Goal: Find specific page/section: Find specific page/section

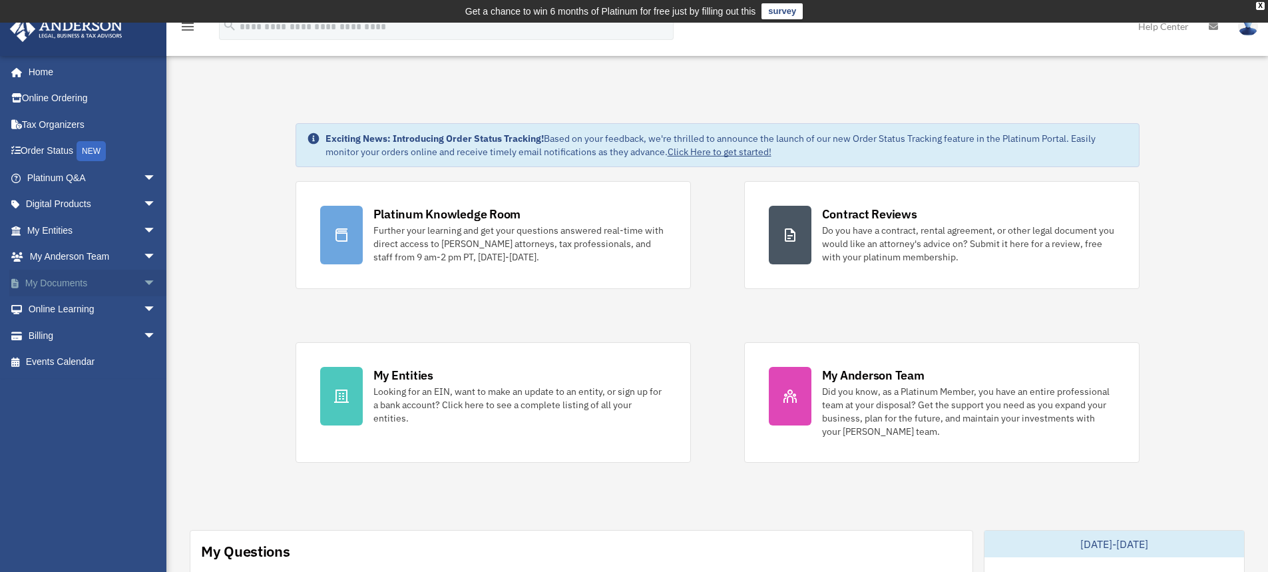
click at [143, 282] on span "arrow_drop_down" at bounding box center [156, 282] width 27 height 27
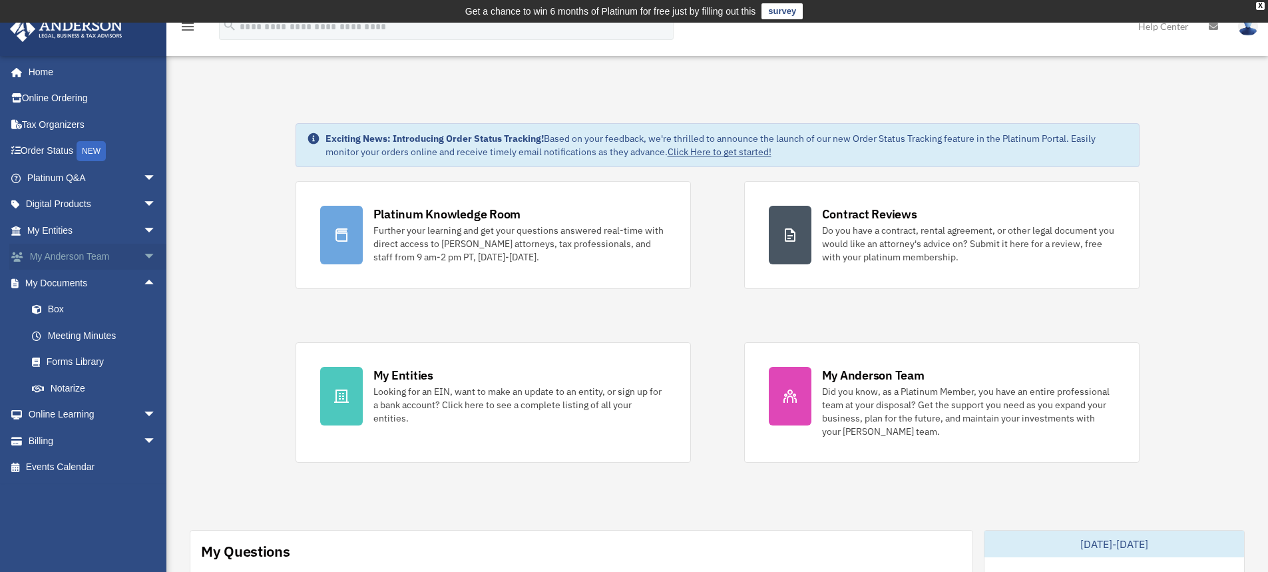
click at [143, 256] on span "arrow_drop_down" at bounding box center [156, 257] width 27 height 27
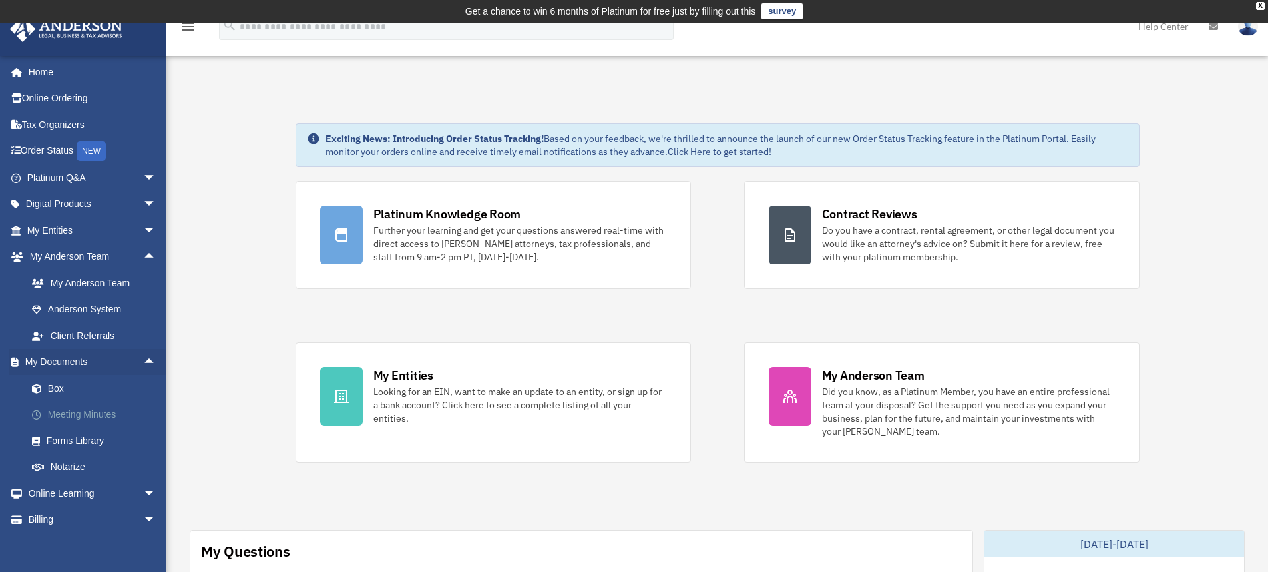
click at [106, 417] on link "Meeting Minutes" at bounding box center [98, 414] width 158 height 27
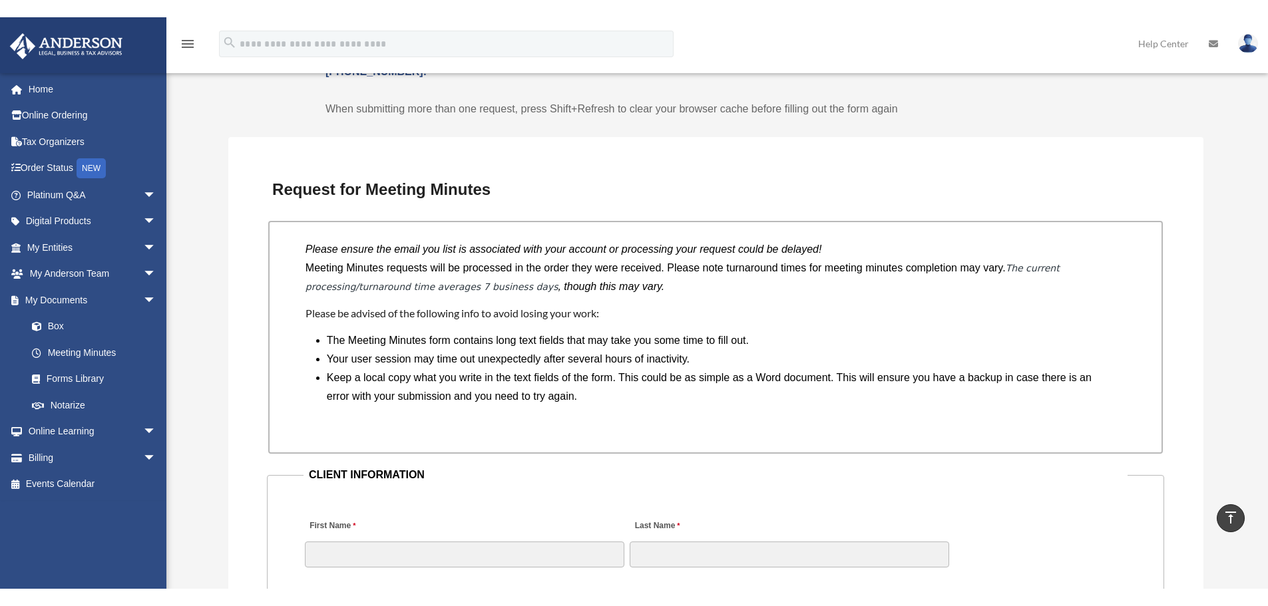
scroll to position [998, 0]
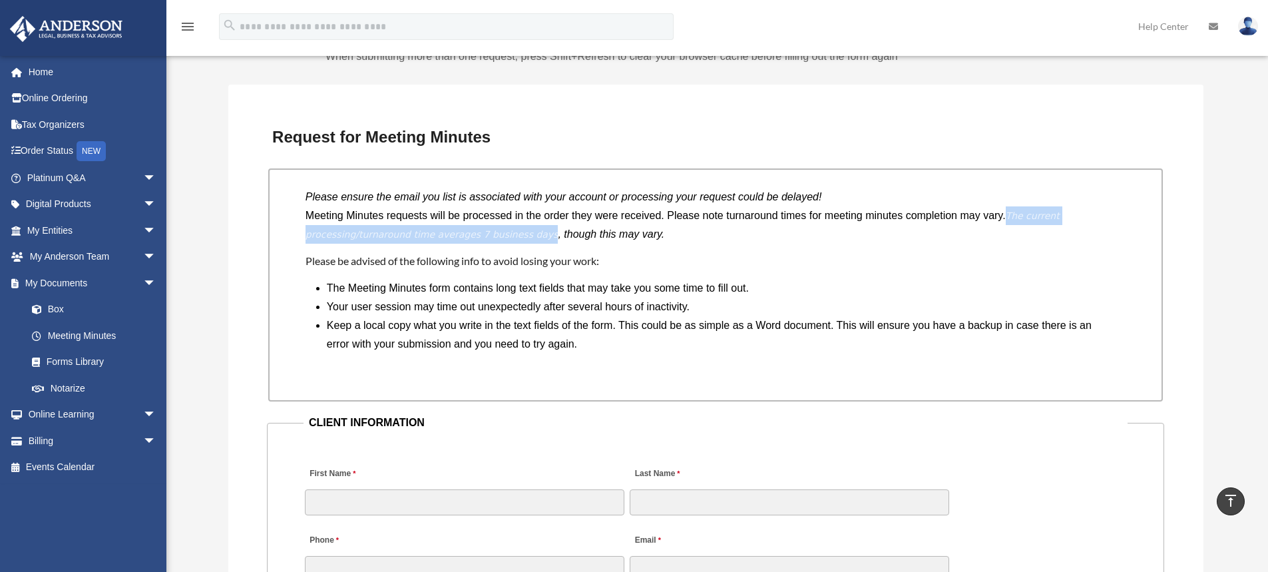
drag, startPoint x: 518, startPoint y: 236, endPoint x: 1048, endPoint y: 221, distance: 530.5
click at [1048, 221] on em "The current processing/turnaround time averages 7 business days" at bounding box center [682, 224] width 754 height 29
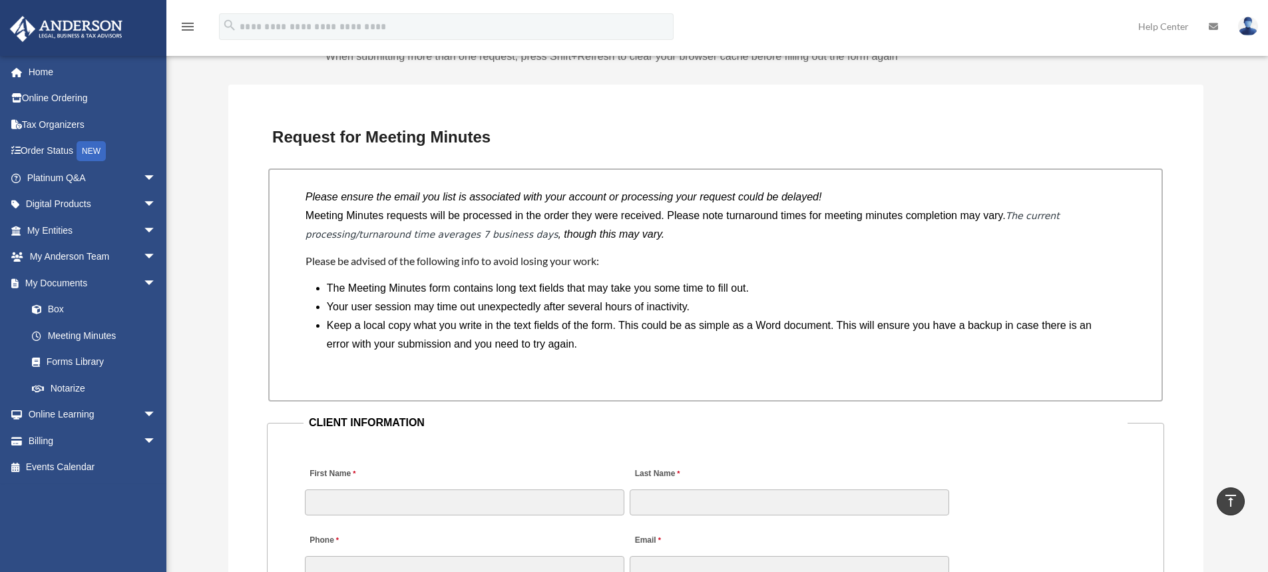
click at [971, 221] on p "Meeting Minutes requests will be processed in the order they were received. Ple…" at bounding box center [715, 224] width 820 height 37
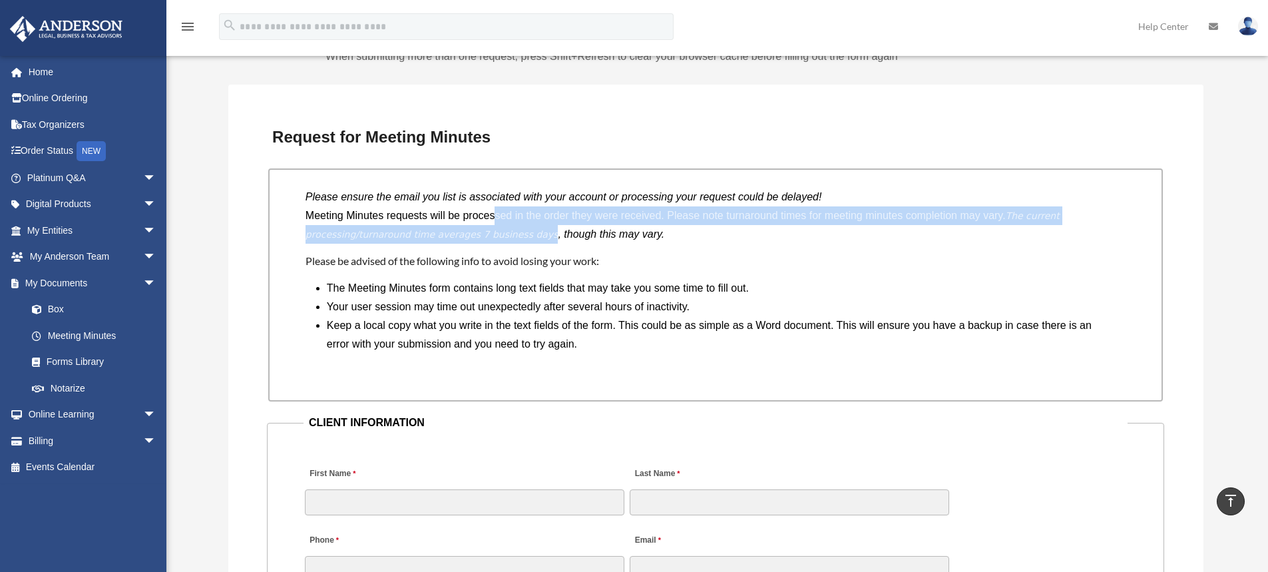
drag, startPoint x: 518, startPoint y: 234, endPoint x: 504, endPoint y: 212, distance: 25.7
click at [504, 212] on p "Meeting Minutes requests will be processed in the order they were received. Ple…" at bounding box center [715, 224] width 820 height 37
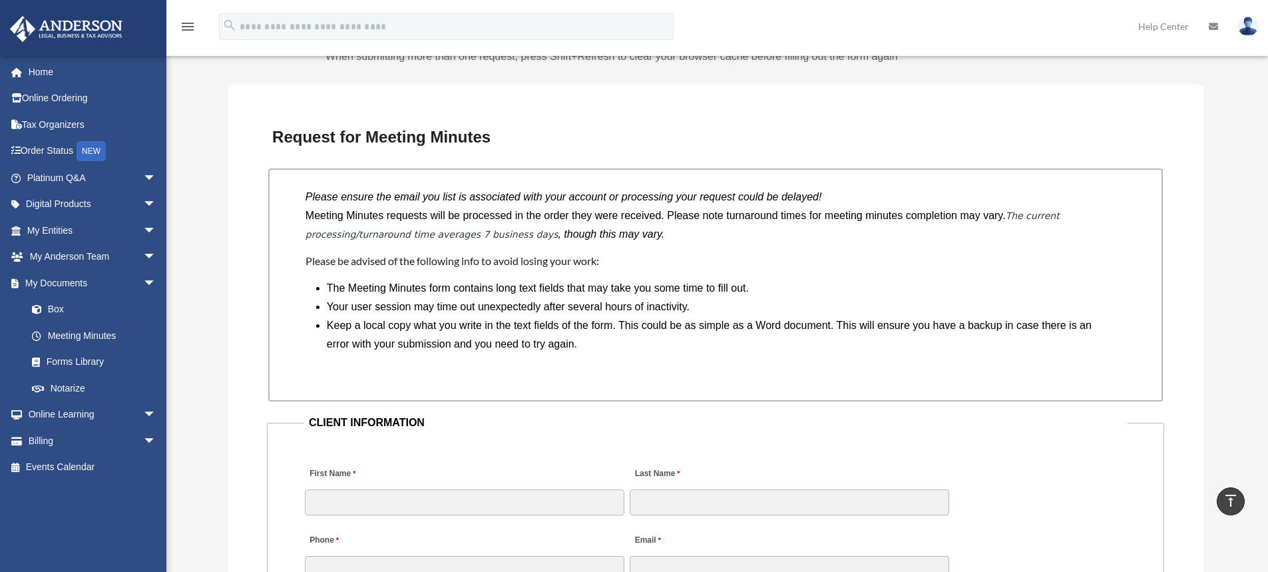
click at [474, 224] on p "Meeting Minutes requests will be processed in the order they were received. Ple…" at bounding box center [715, 224] width 820 height 37
drag, startPoint x: 415, startPoint y: 242, endPoint x: 324, endPoint y: 242, distance: 90.5
click at [324, 242] on p "Meeting Minutes requests will be processed in the order they were received. Ple…" at bounding box center [715, 224] width 820 height 37
click at [327, 214] on p "Meeting Minutes requests will be processed in the order they were received. Ple…" at bounding box center [715, 224] width 820 height 37
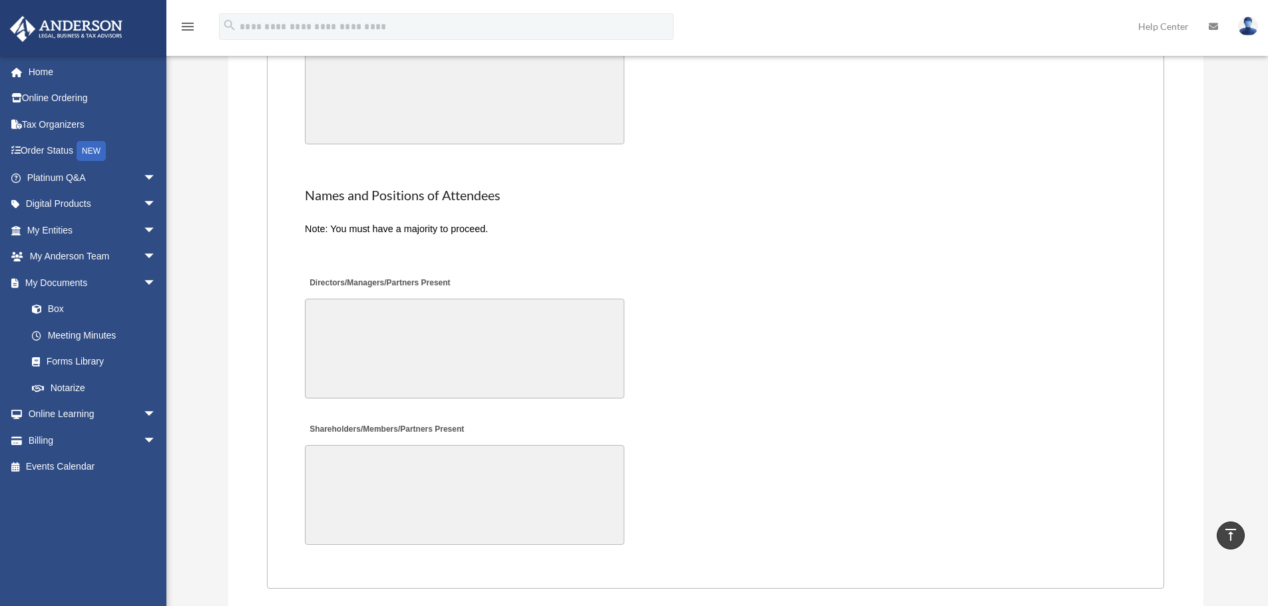
scroll to position [2489, 0]
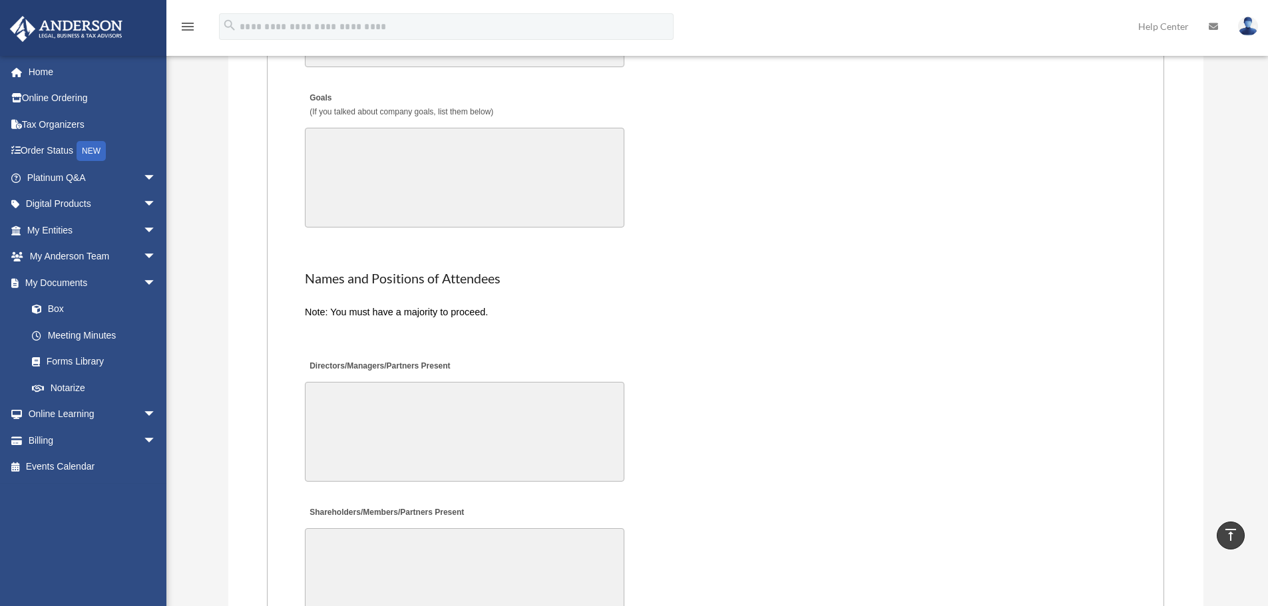
drag, startPoint x: 227, startPoint y: 483, endPoint x: 219, endPoint y: 415, distance: 69.0
click at [114, 230] on link "My Entities arrow_drop_down" at bounding box center [92, 230] width 167 height 27
click at [143, 230] on span "arrow_drop_down" at bounding box center [156, 230] width 27 height 27
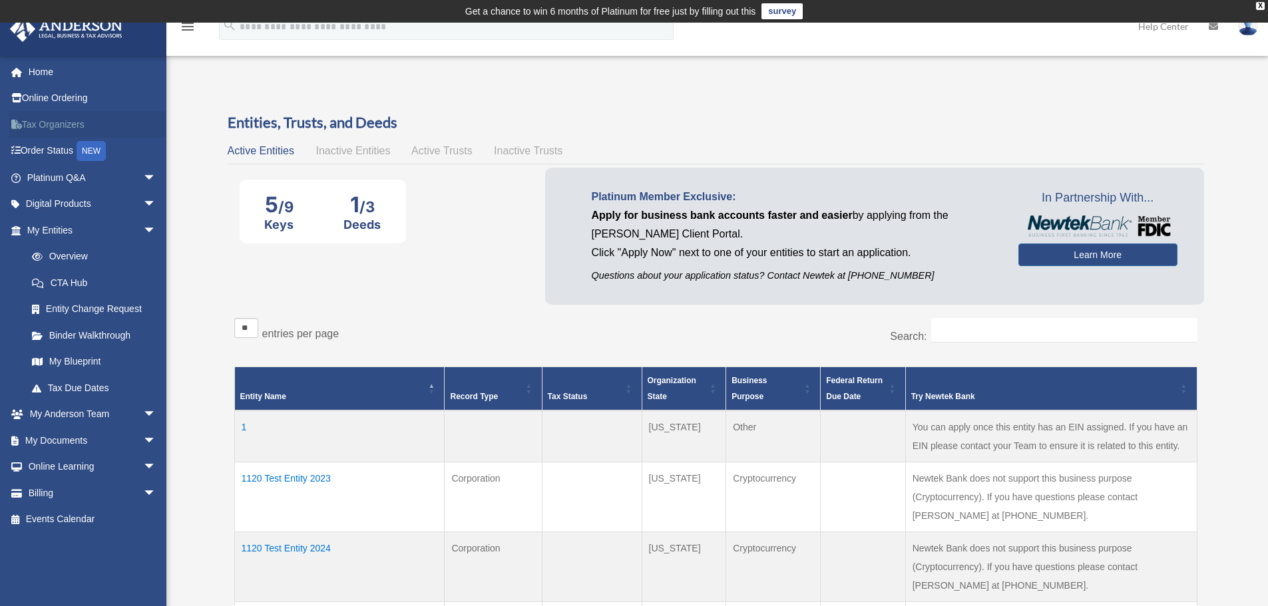
click at [86, 128] on link "Tax Organizers" at bounding box center [92, 124] width 167 height 27
